Goal: Task Accomplishment & Management: Manage account settings

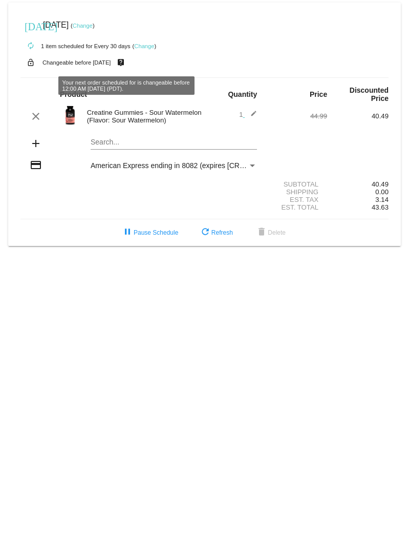
click at [92, 24] on link "Change" at bounding box center [83, 26] width 20 height 6
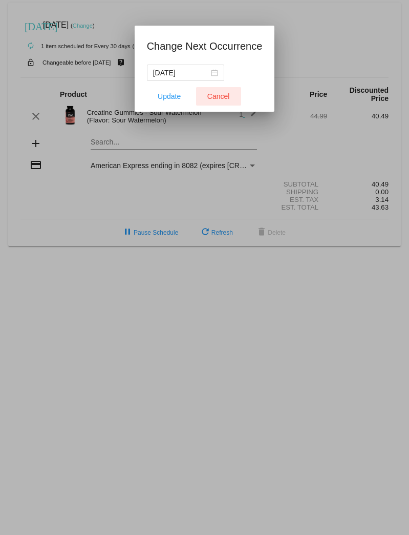
click at [209, 91] on button "Cancel" at bounding box center [218, 96] width 45 height 18
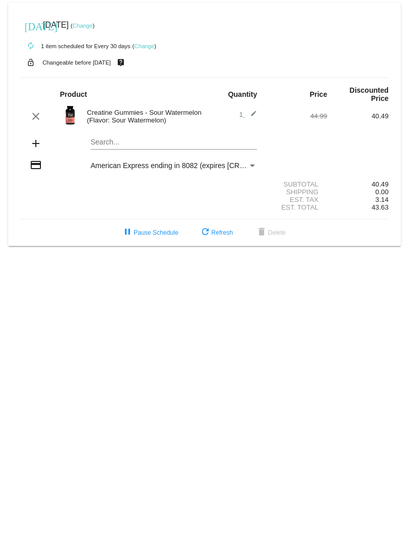
click at [138, 42] on div "autorenew 1 item scheduled for Every 30 days ( Change )" at bounding box center [204, 45] width 368 height 20
click at [144, 45] on link "Change" at bounding box center [144, 46] width 20 height 6
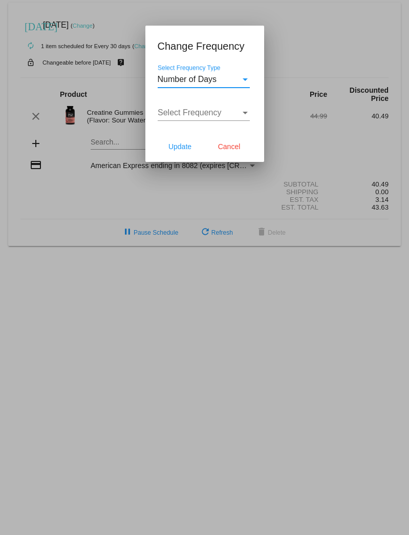
click at [245, 81] on div "Select Frequency Type" at bounding box center [245, 79] width 9 height 9
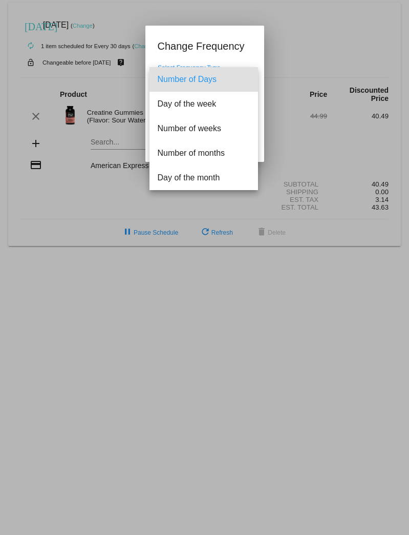
click at [248, 51] on div at bounding box center [204, 267] width 409 height 535
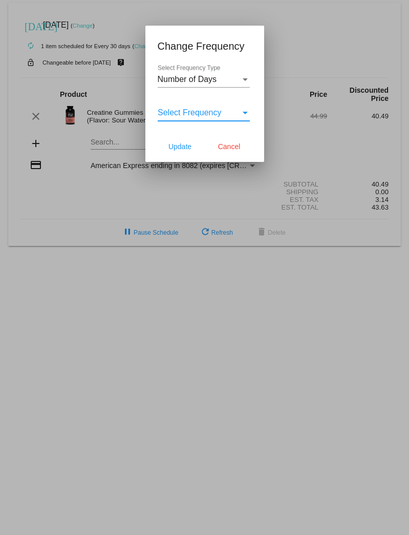
click at [247, 113] on div "Select Frequency" at bounding box center [245, 113] width 5 height 3
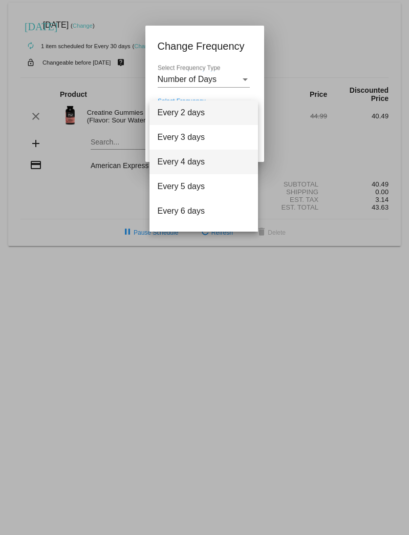
scroll to position [41, 0]
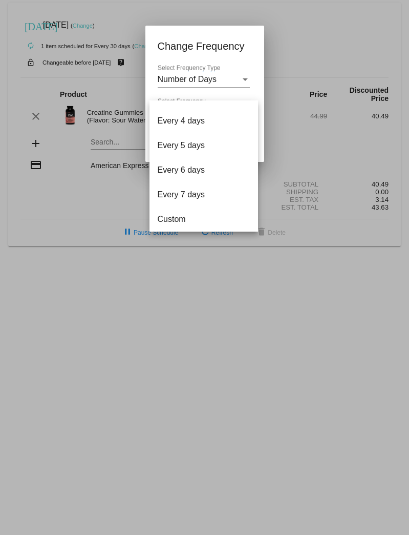
click at [242, 77] on div at bounding box center [204, 267] width 409 height 535
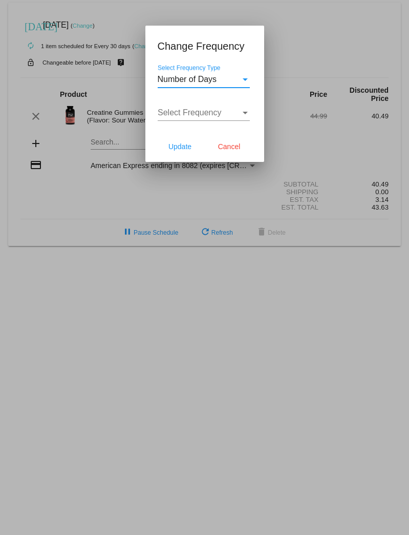
click at [238, 77] on div "Number of Days" at bounding box center [199, 79] width 83 height 9
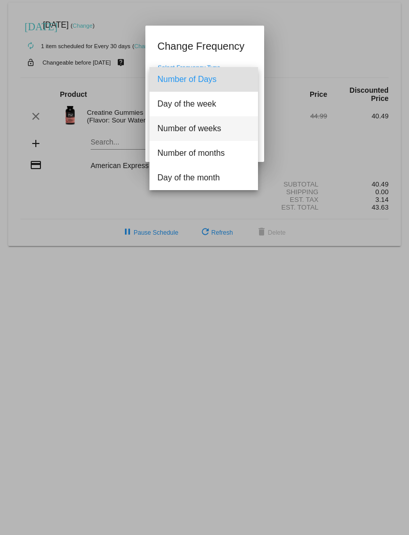
click at [227, 131] on span "Number of weeks" at bounding box center [204, 128] width 92 height 25
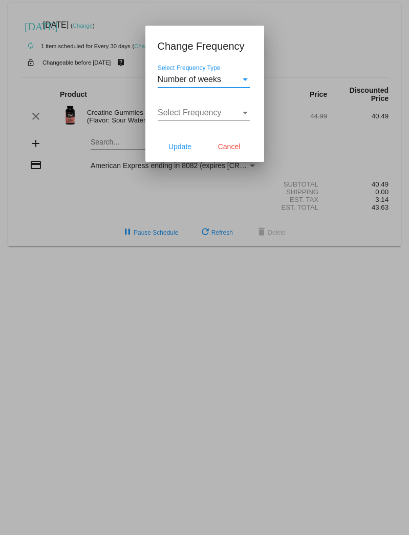
click at [227, 116] on div "Select Frequency" at bounding box center [199, 112] width 83 height 9
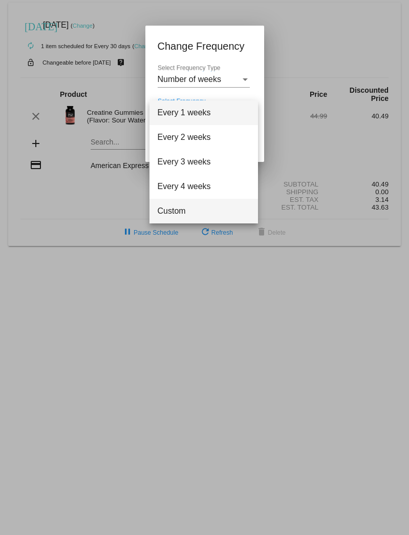
click at [211, 212] on span "Custom" at bounding box center [204, 211] width 92 height 25
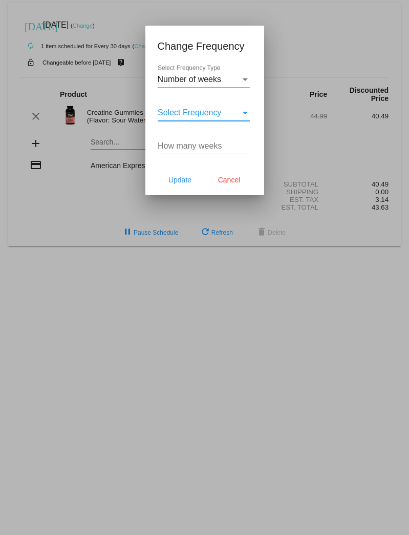
click at [228, 118] on div "Select Frequency Select Frequency" at bounding box center [204, 109] width 92 height 23
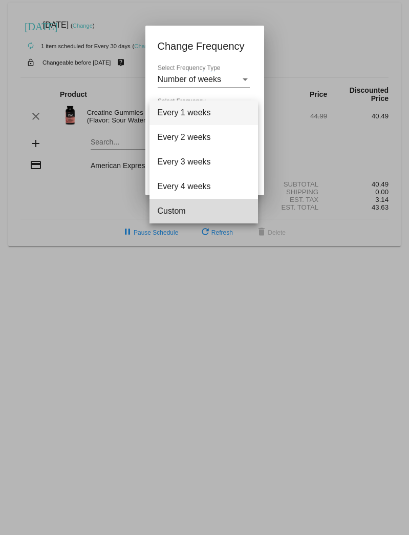
click at [204, 207] on span "Custom" at bounding box center [204, 211] width 92 height 25
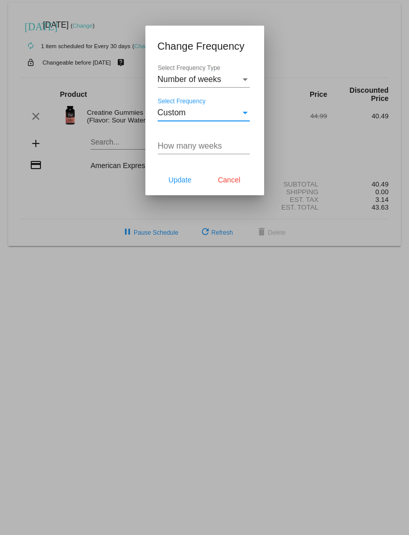
click at [235, 86] on div "Number of weeks Select Frequency Type" at bounding box center [204, 76] width 92 height 23
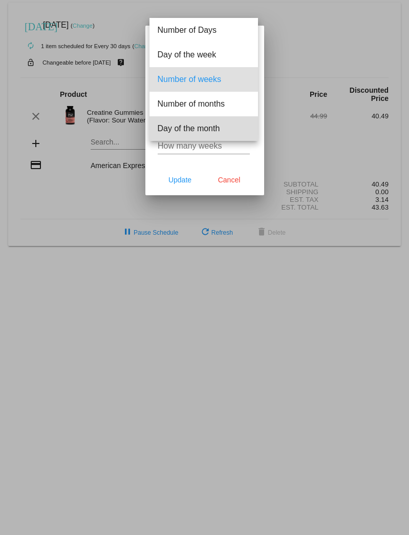
click at [218, 125] on span "Day of the month" at bounding box center [204, 128] width 92 height 25
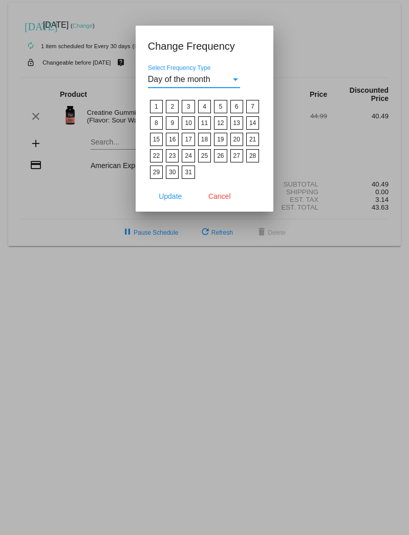
click at [230, 83] on div "Day of the month" at bounding box center [189, 79] width 83 height 9
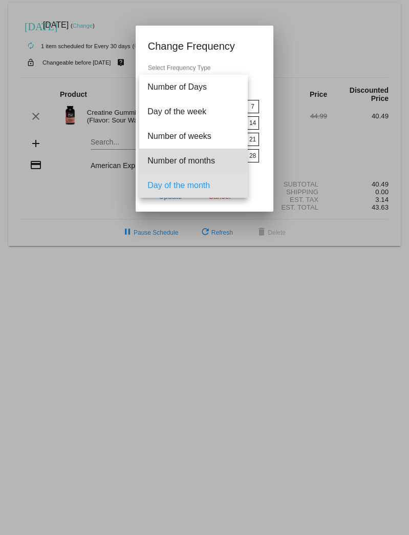
click at [205, 162] on span "Number of months" at bounding box center [194, 161] width 92 height 25
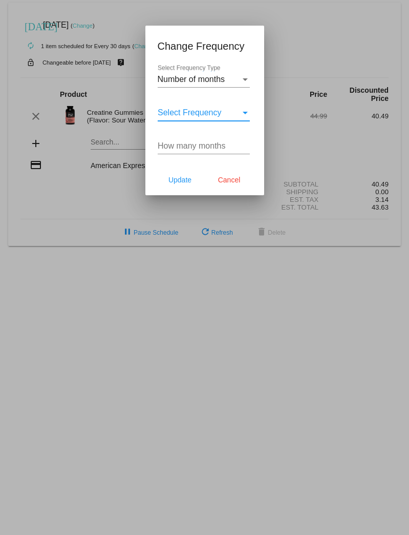
click at [221, 108] on div "Select Frequency" at bounding box center [199, 112] width 83 height 9
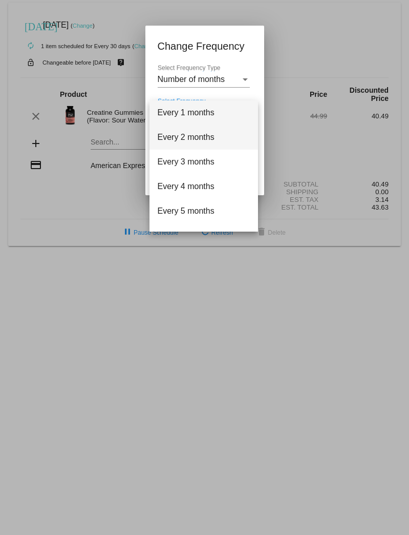
click at [210, 140] on span "Every 2 months" at bounding box center [204, 137] width 92 height 25
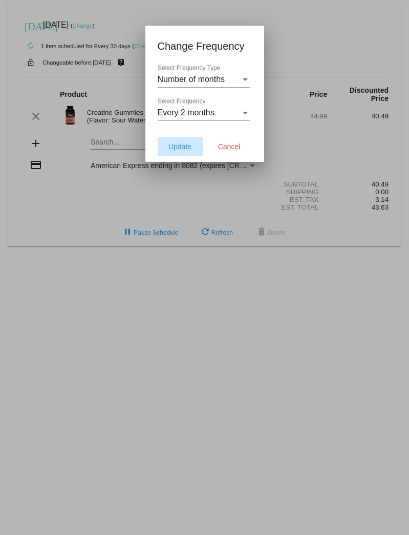
click at [192, 145] on button "Update" at bounding box center [180, 146] width 45 height 18
